Goal: Find specific fact

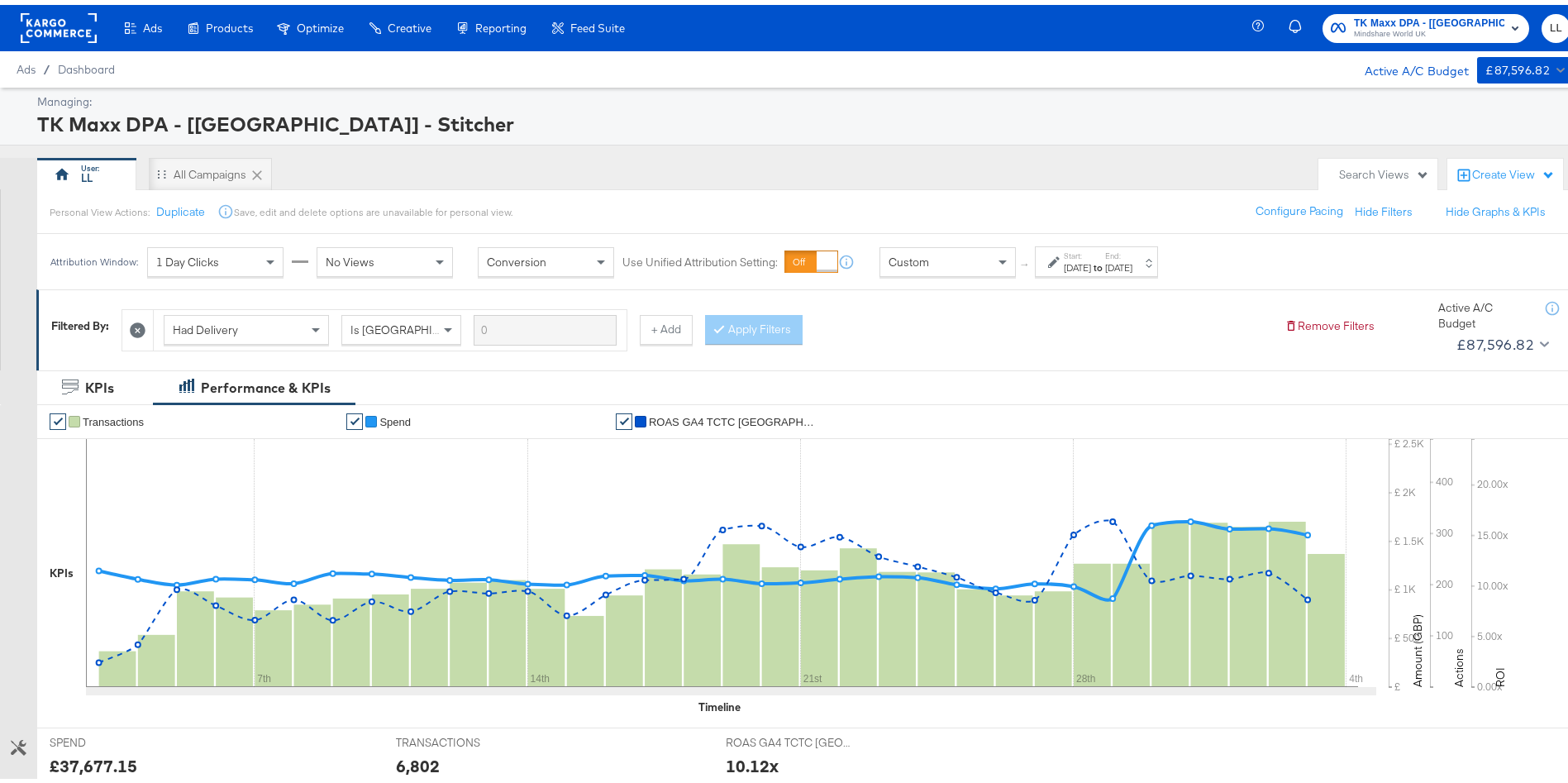
click at [1091, 249] on label "Start:" at bounding box center [1078, 250] width 28 height 10
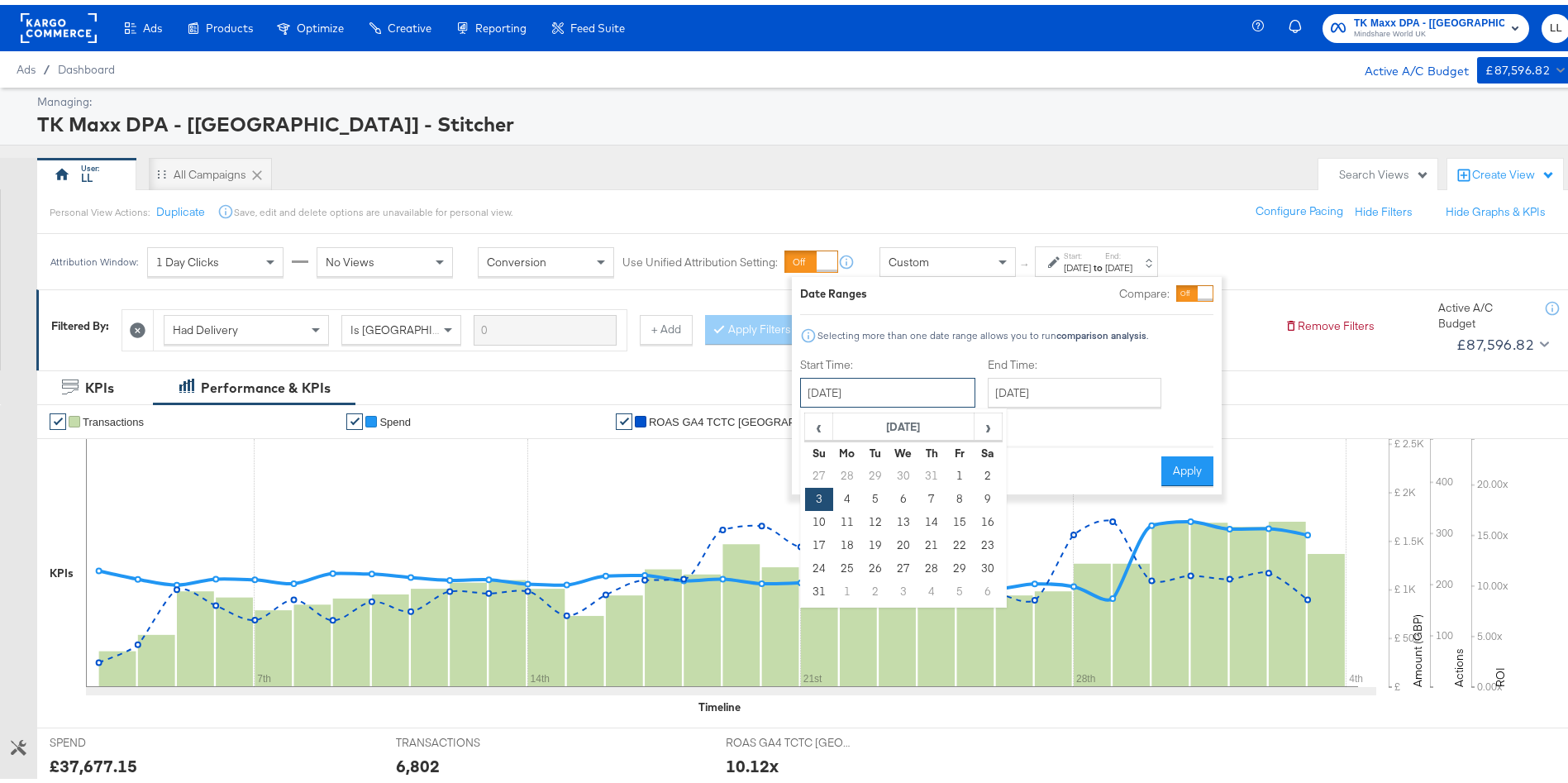
click at [885, 393] on input "[DATE]" at bounding box center [888, 388] width 175 height 29
click at [819, 585] on td "31" at bounding box center [819, 586] width 28 height 23
type input "[DATE]"
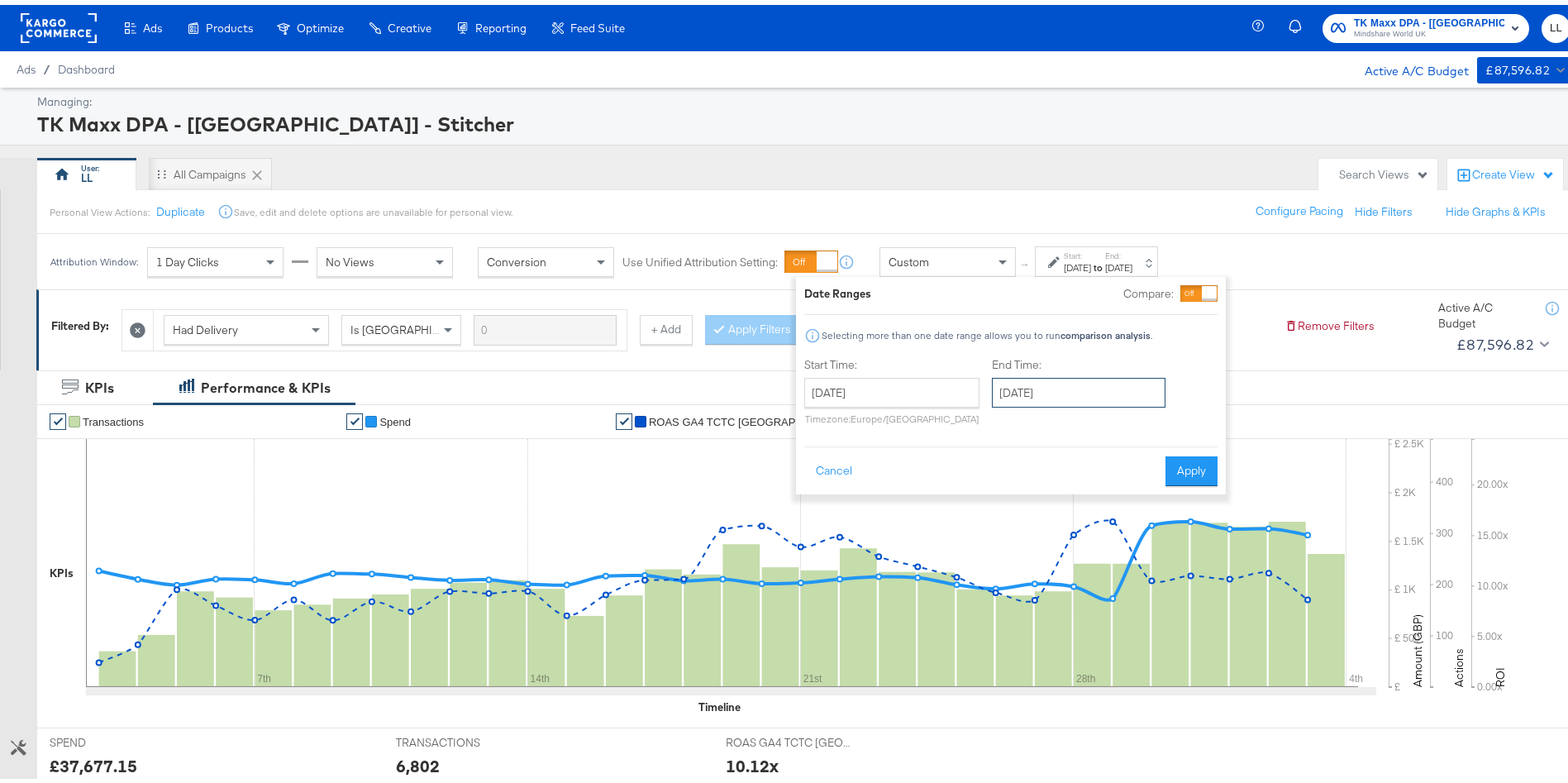
click at [1089, 385] on input "[DATE]" at bounding box center [1078, 388] width 174 height 29
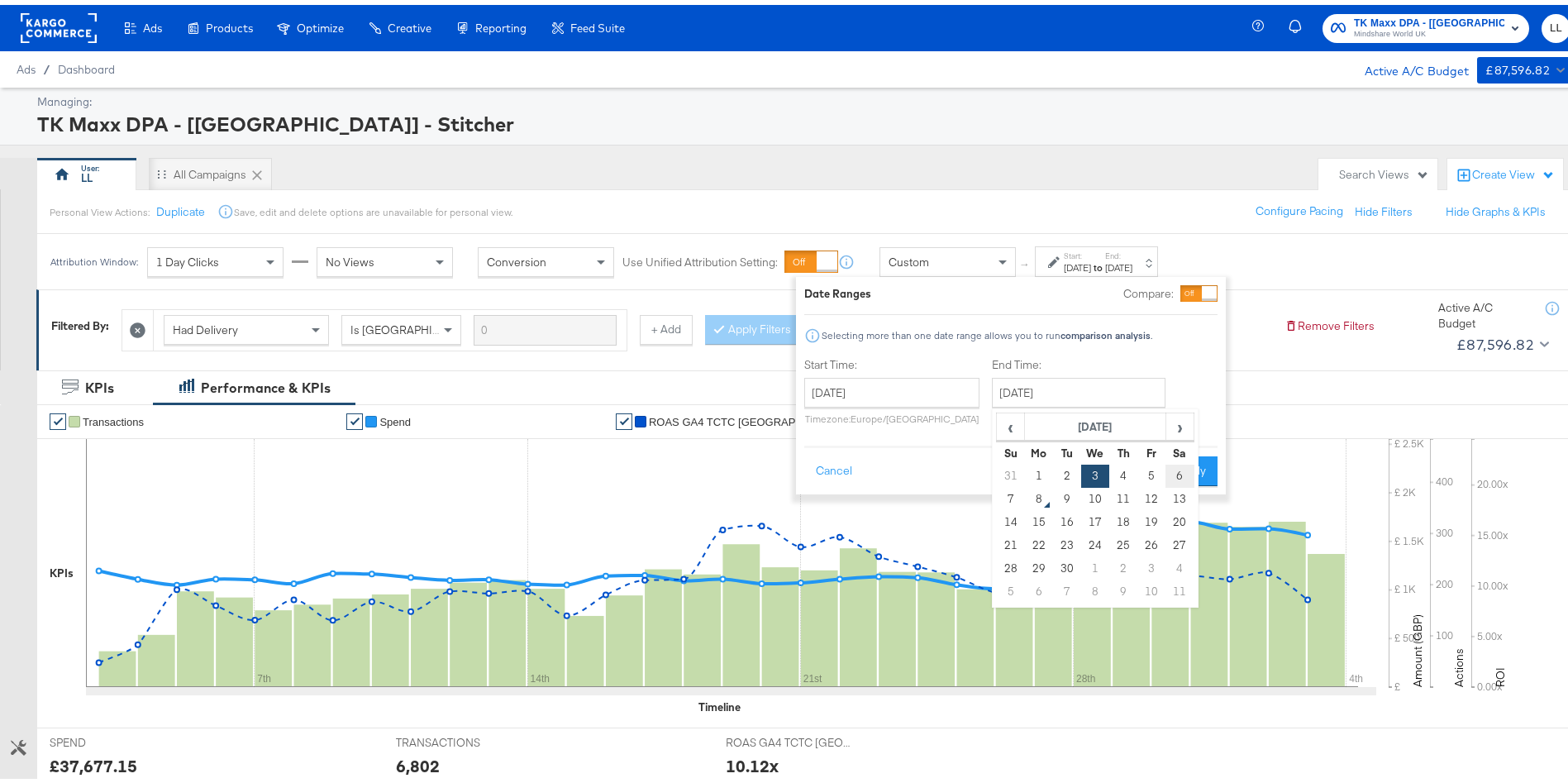
click at [1186, 475] on td "6" at bounding box center [1179, 470] width 28 height 23
type input "[DATE]"
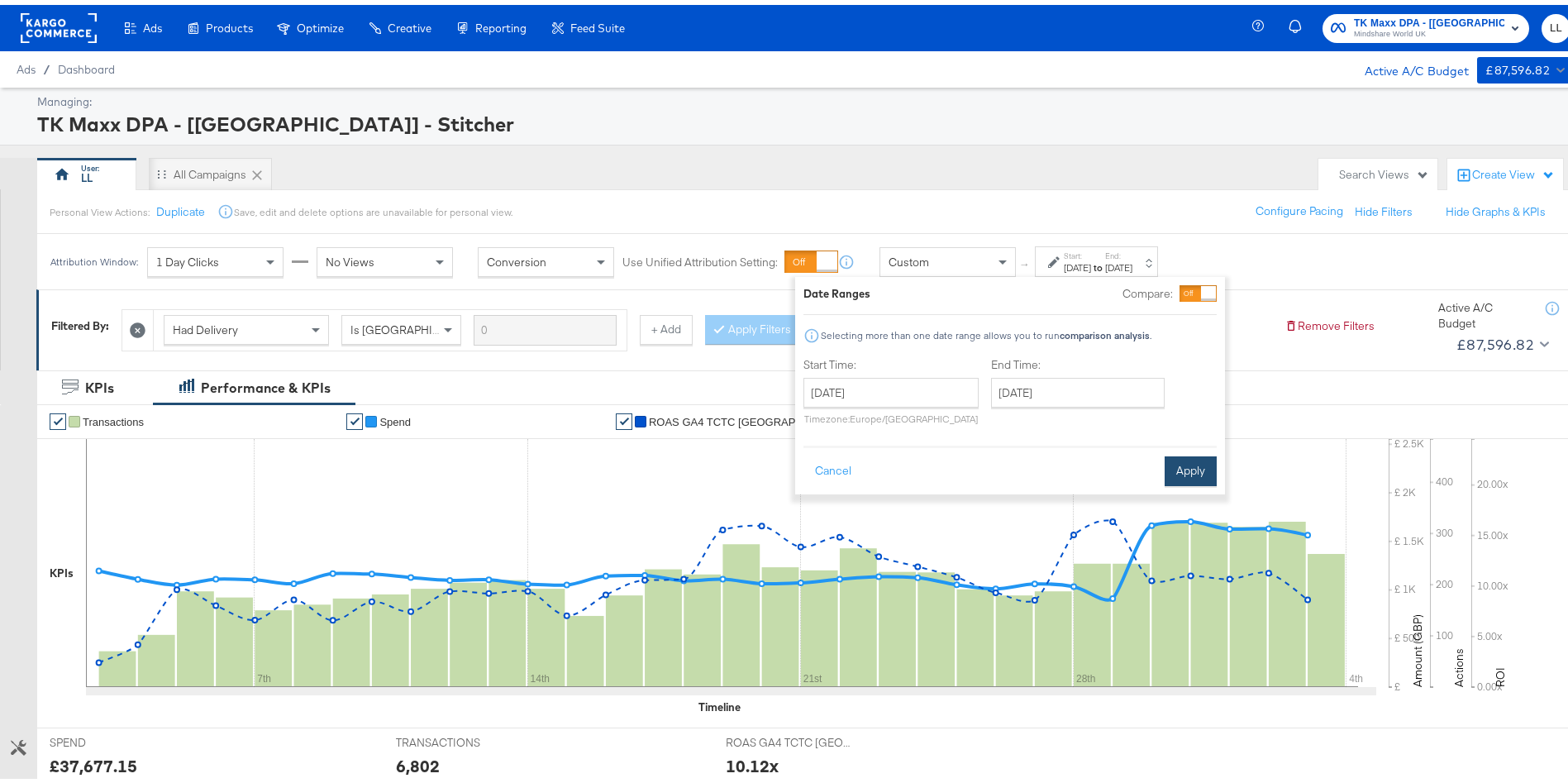
click at [1199, 466] on button "Apply" at bounding box center [1191, 466] width 52 height 29
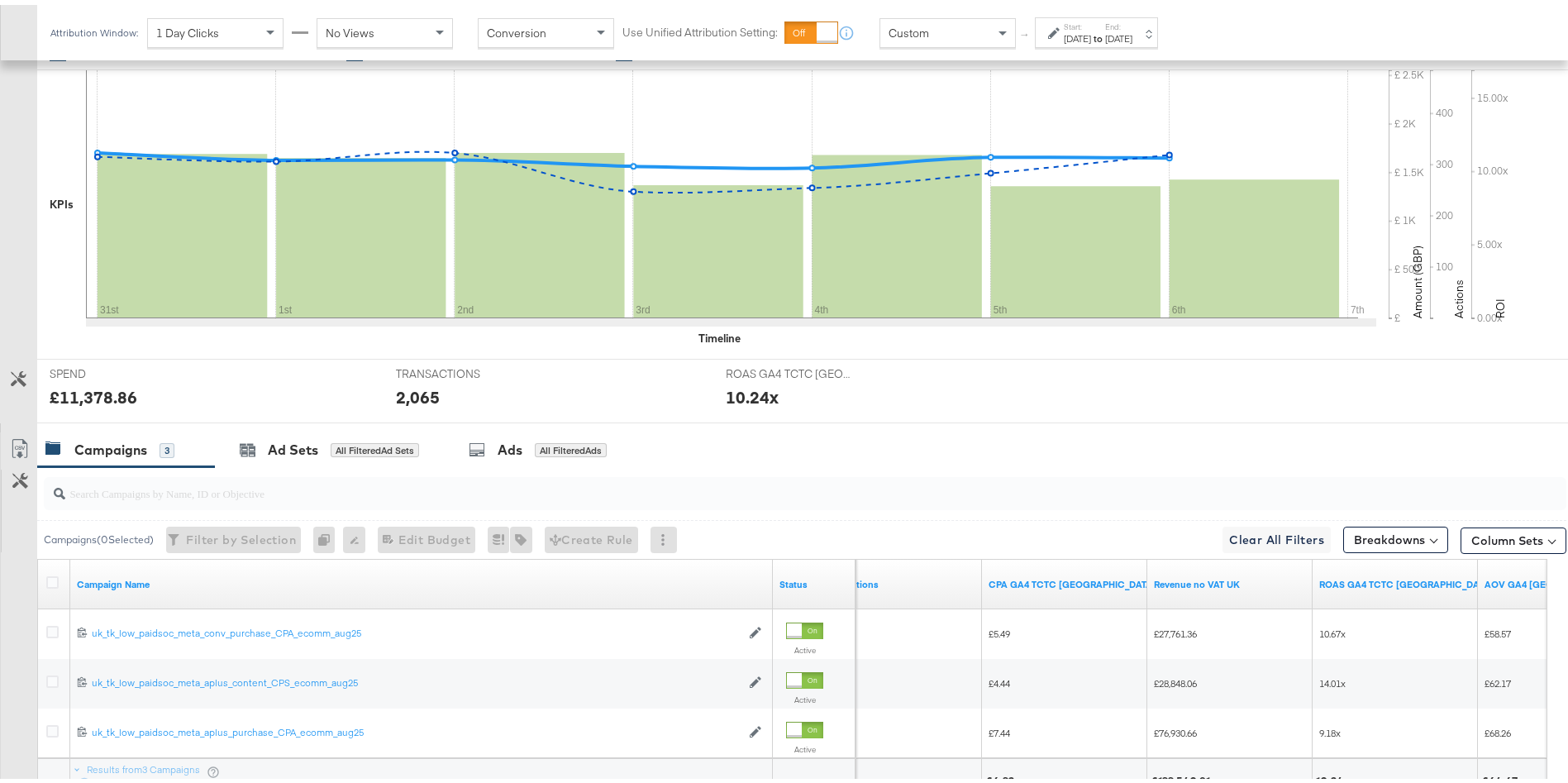
scroll to position [510, 0]
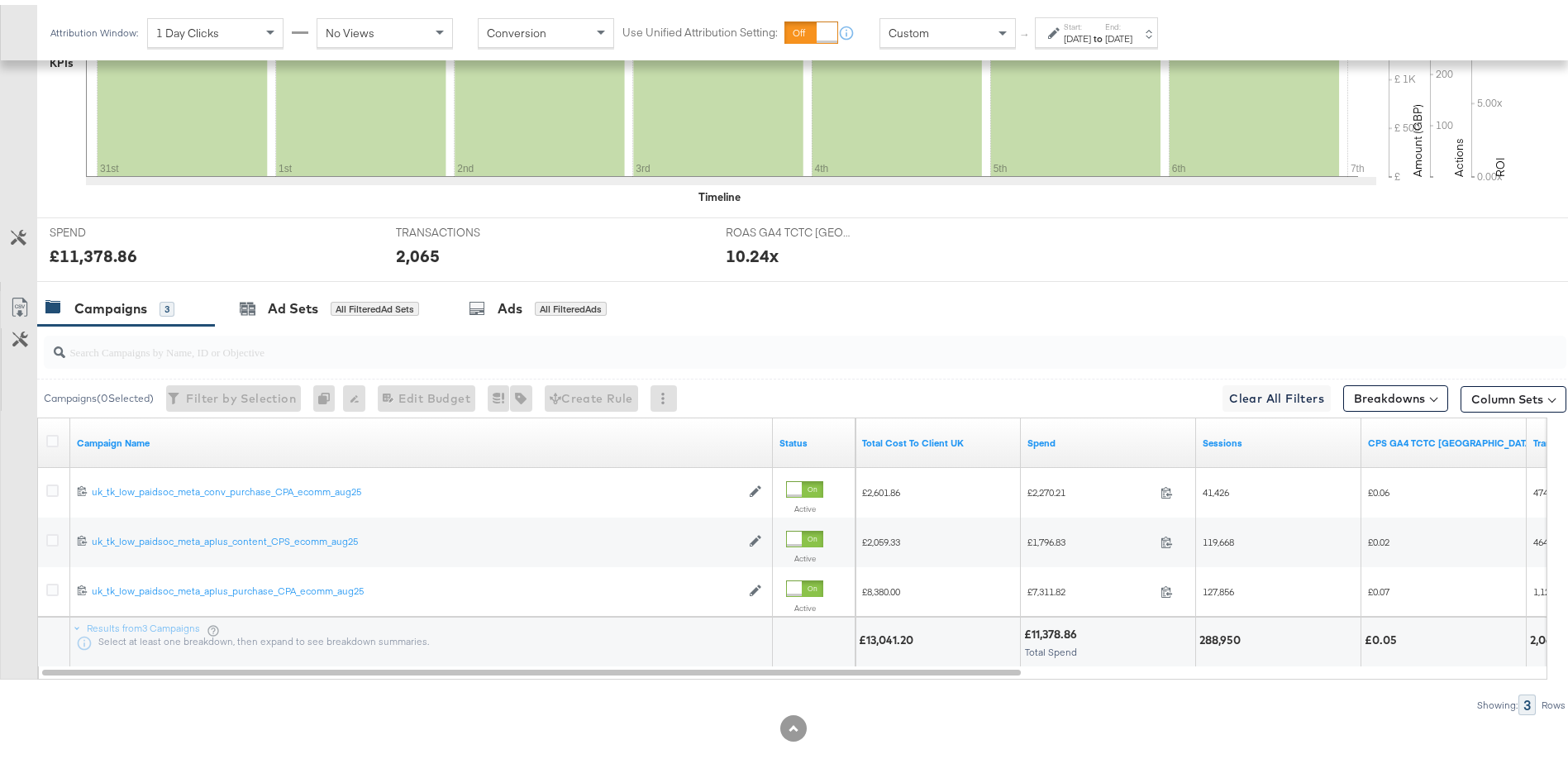
click at [1218, 636] on div "288,950" at bounding box center [1223, 635] width 47 height 16
copy div "288,950"
click at [876, 644] on div "£13,041.20" at bounding box center [938, 636] width 165 height 49
click at [887, 635] on div "£13,041.20" at bounding box center [888, 635] width 60 height 16
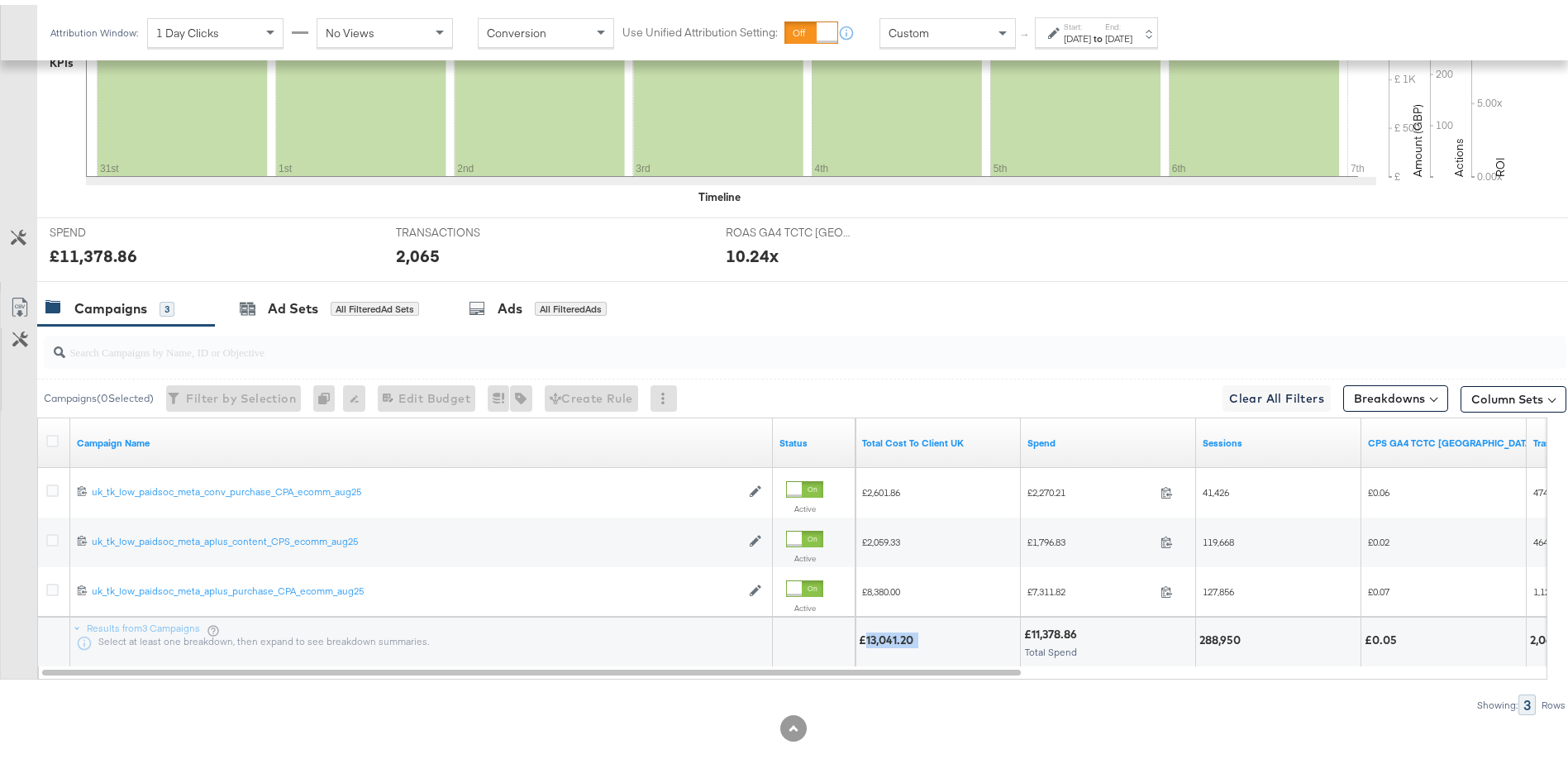
click at [887, 635] on div "£13,041.20" at bounding box center [888, 635] width 60 height 16
copy div "13,041.20"
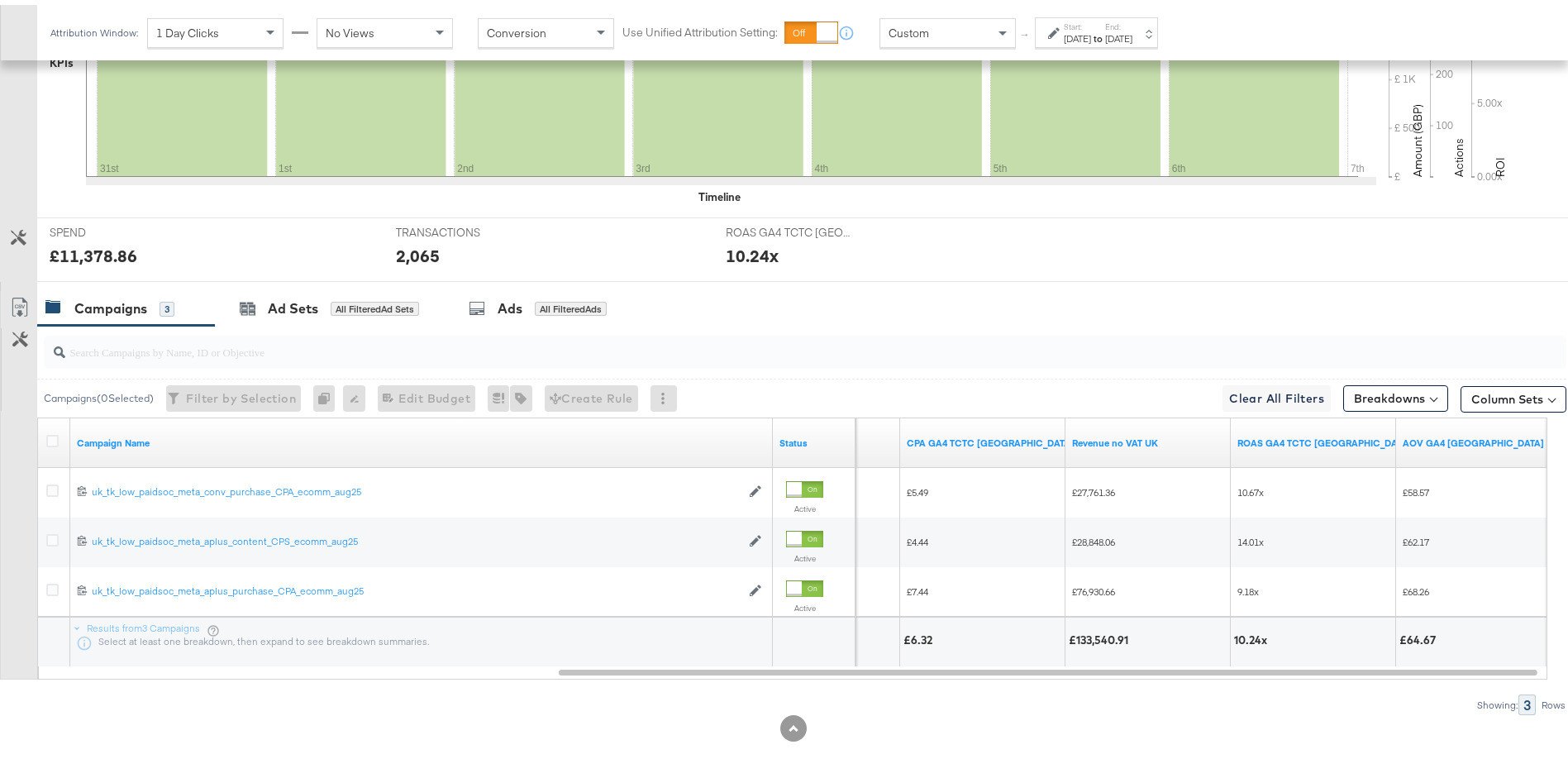
click at [1103, 628] on div "£133,540.91" at bounding box center [1101, 635] width 65 height 16
copy div "133,540.91"
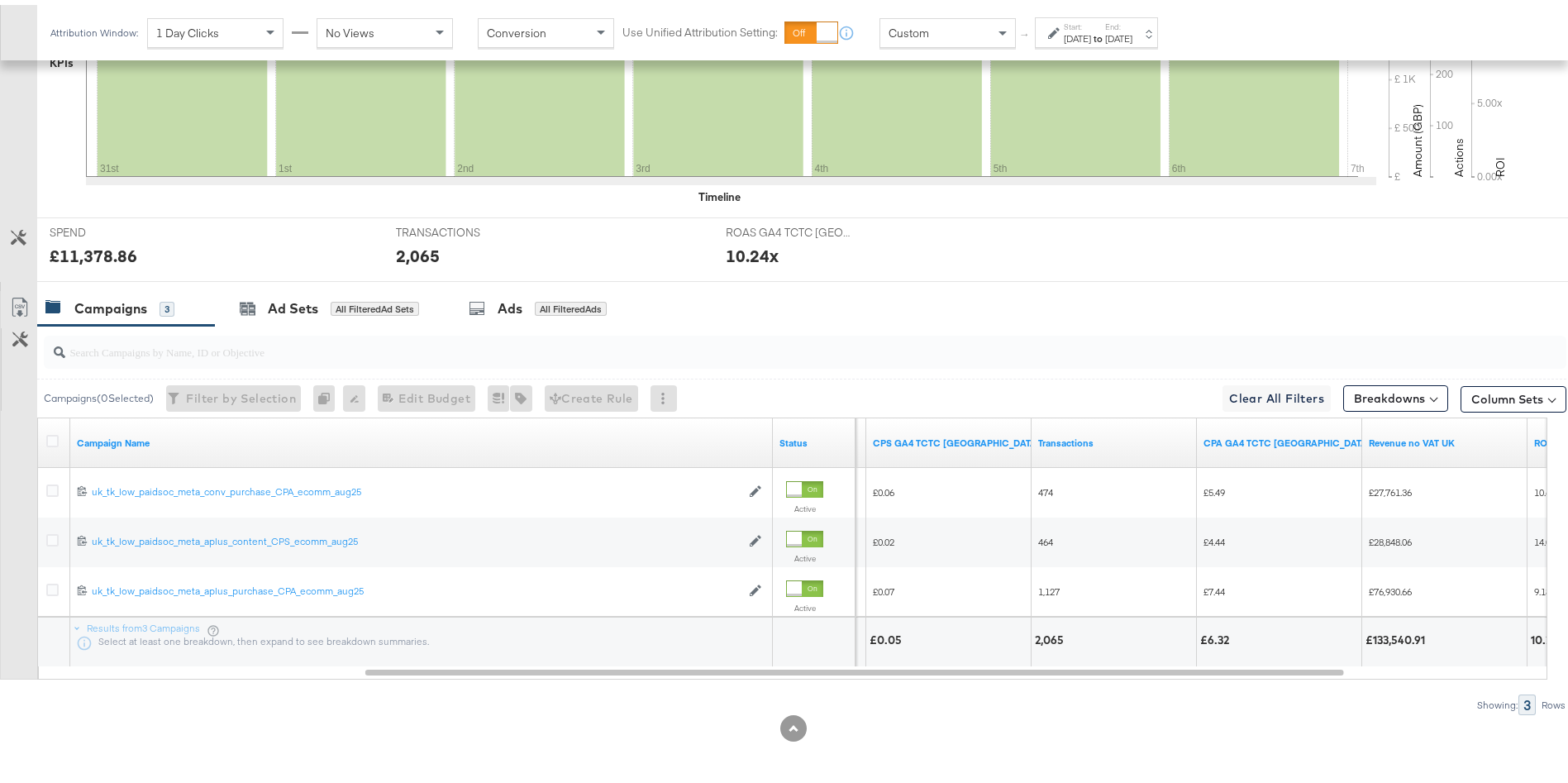
click at [1043, 628] on div "2,065" at bounding box center [1052, 635] width 34 height 16
copy div "2,065"
